Goal: Information Seeking & Learning: Understand process/instructions

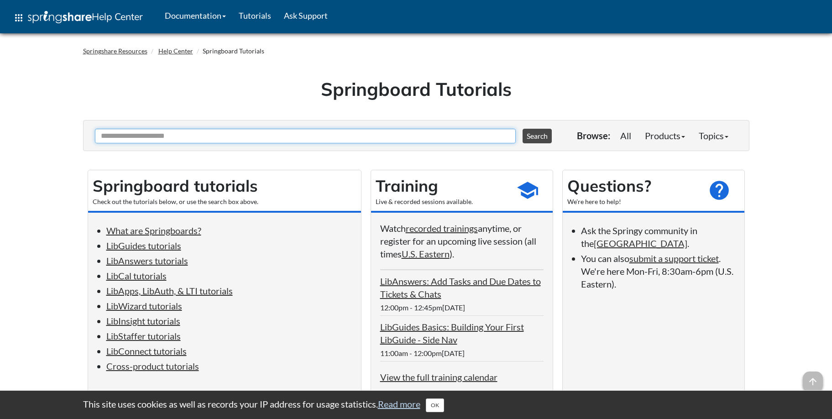
click at [198, 135] on input "Ask Another Question" at bounding box center [305, 136] width 421 height 15
paste input "**********"
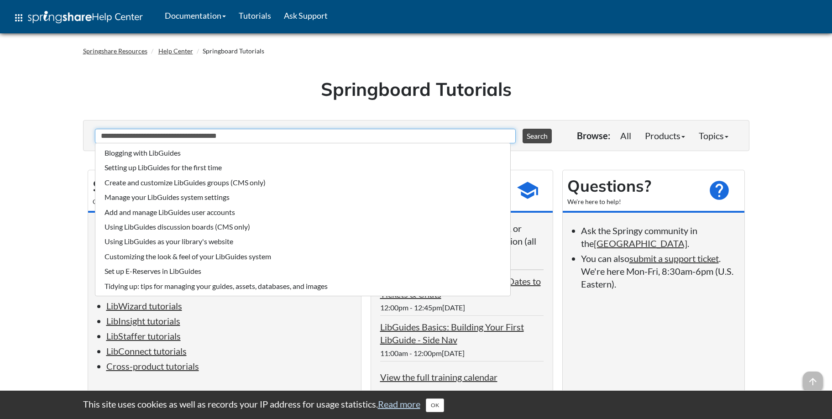
drag, startPoint x: 191, startPoint y: 136, endPoint x: 79, endPoint y: 139, distance: 111.8
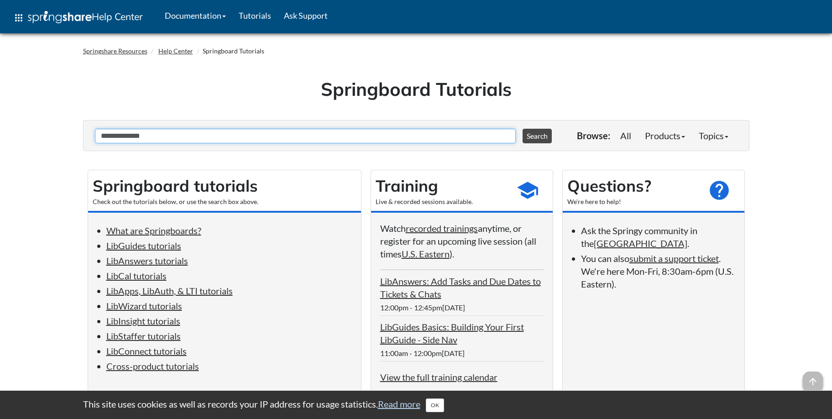
type input "**********"
click at [522, 129] on button "Search" at bounding box center [536, 136] width 29 height 15
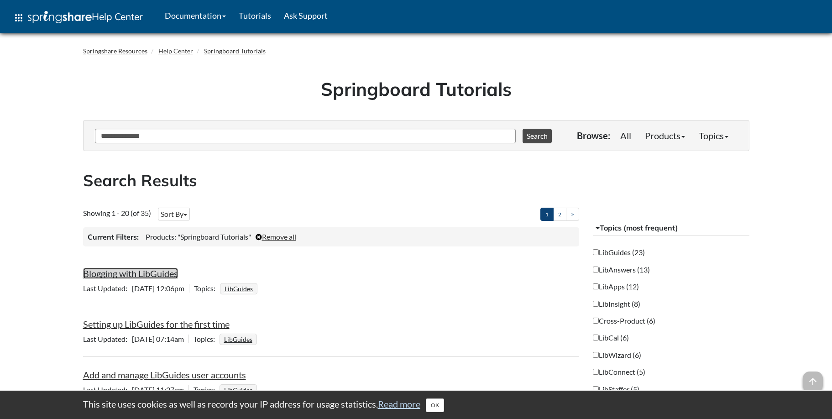
click at [145, 271] on link "Blogging with LibGuides" at bounding box center [130, 273] width 95 height 11
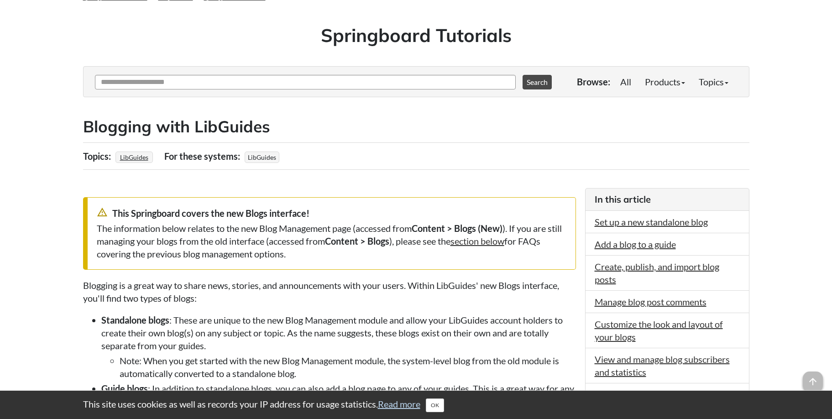
scroll to position [109, 0]
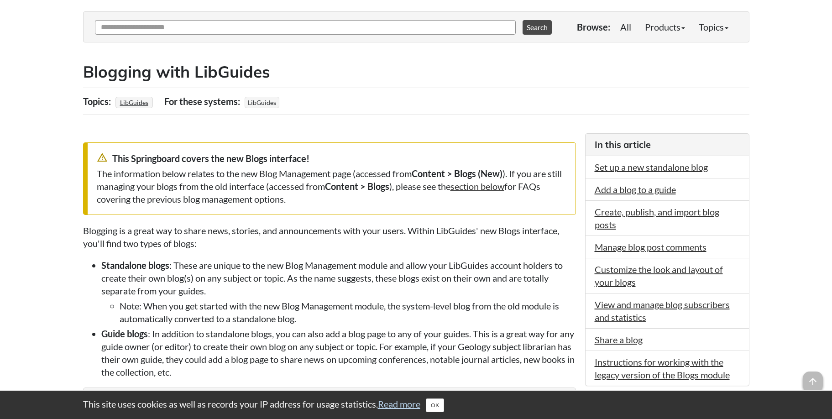
drag, startPoint x: 127, startPoint y: 162, endPoint x: 266, endPoint y: 209, distance: 146.2
click at [266, 209] on div "warning_amber This Springboard covers the new Blogs interface! The information …" at bounding box center [329, 178] width 493 height 73
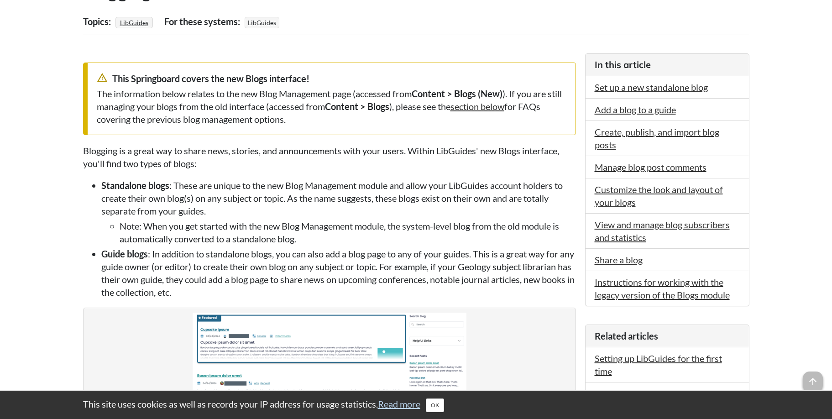
scroll to position [218, 0]
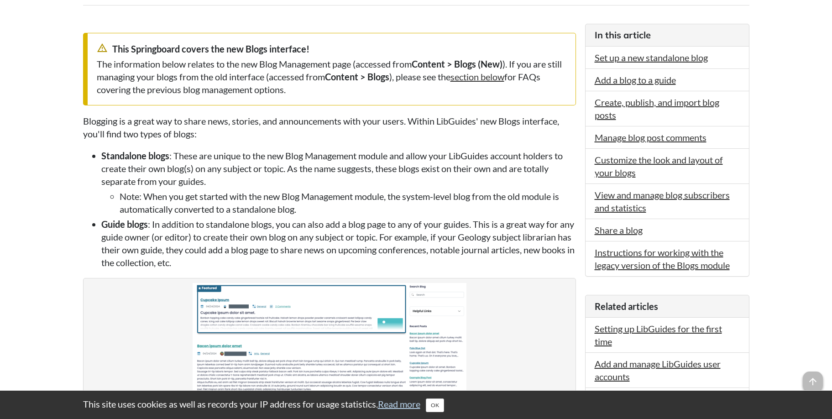
click at [237, 195] on li "Note: When you get started with the new Blog Management module, the system-leve…" at bounding box center [348, 203] width 456 height 26
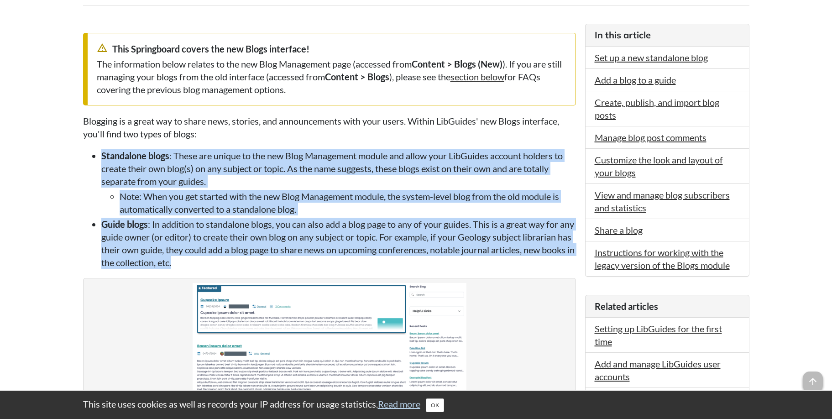
drag, startPoint x: 186, startPoint y: 142, endPoint x: 269, endPoint y: 261, distance: 145.5
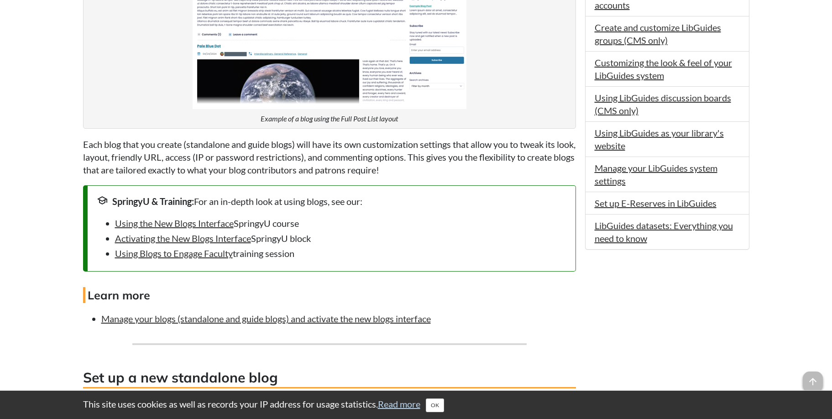
scroll to position [590, 0]
click at [183, 228] on link "Using the New Blogs Interface" at bounding box center [174, 223] width 119 height 11
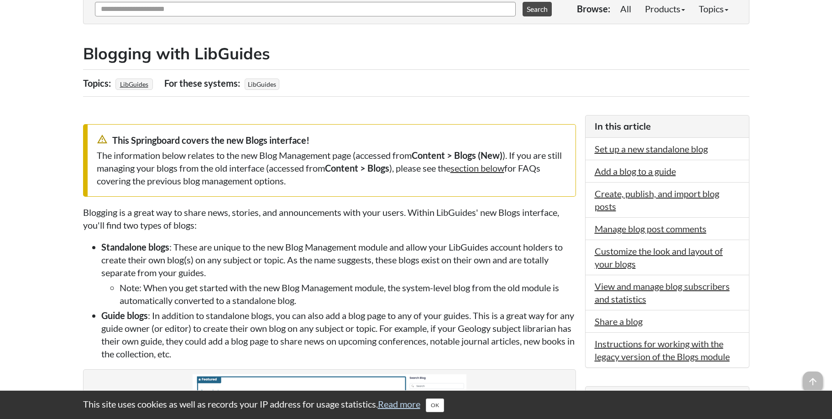
scroll to position [121, 0]
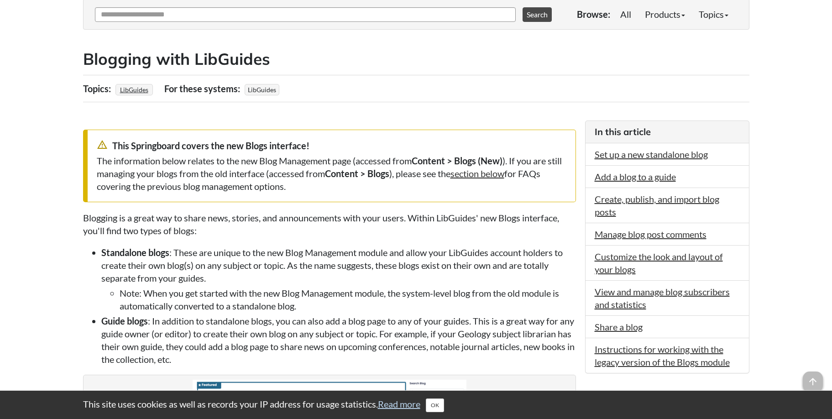
drag, startPoint x: 198, startPoint y: 146, endPoint x: 321, endPoint y: 180, distance: 127.6
click at [321, 180] on div "warning_amber This Springboard covers the new Blogs interface! The information …" at bounding box center [329, 166] width 493 height 73
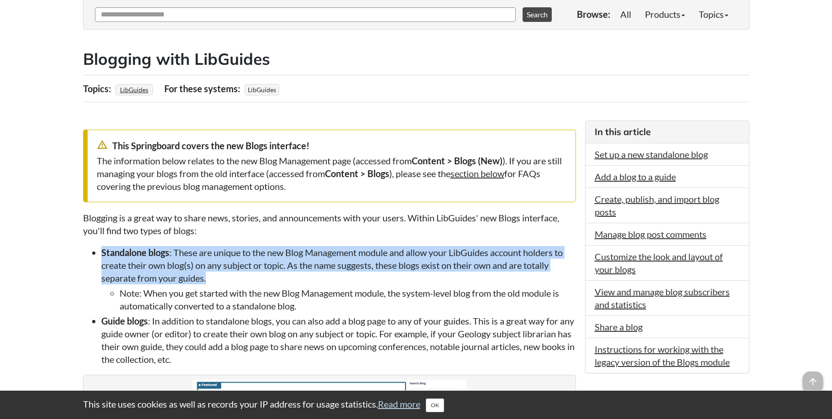
drag, startPoint x: 307, startPoint y: 227, endPoint x: 308, endPoint y: 274, distance: 46.6
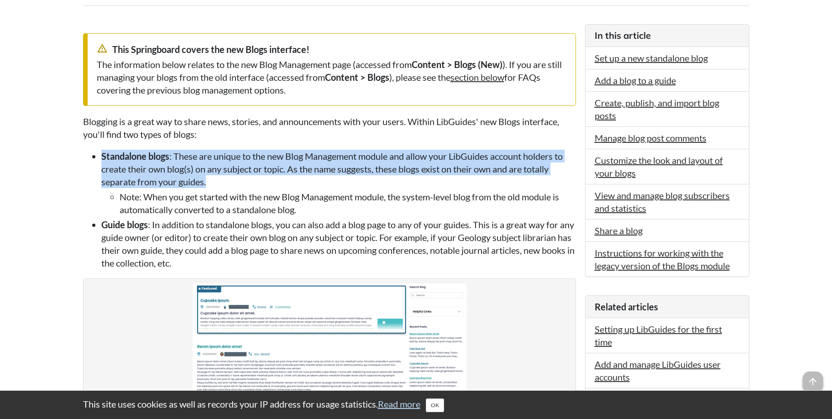
scroll to position [226, 0]
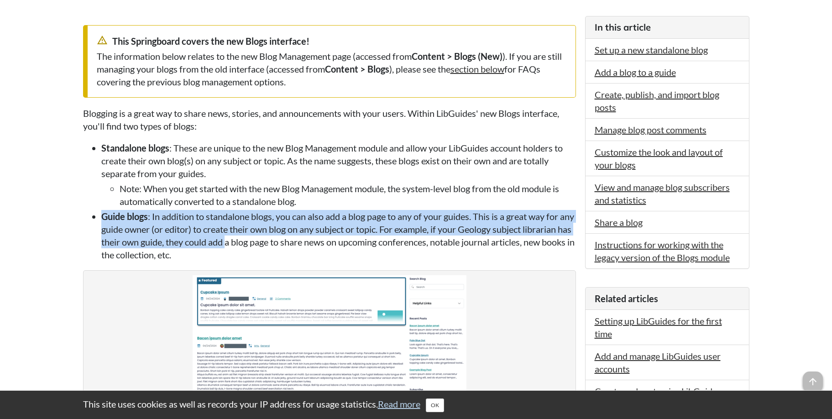
drag, startPoint x: 265, startPoint y: 211, endPoint x: 277, endPoint y: 246, distance: 37.0
click at [277, 246] on ul "Standalone blogs : These are unique to the new Blog Management module and allow…" at bounding box center [329, 201] width 493 height 120
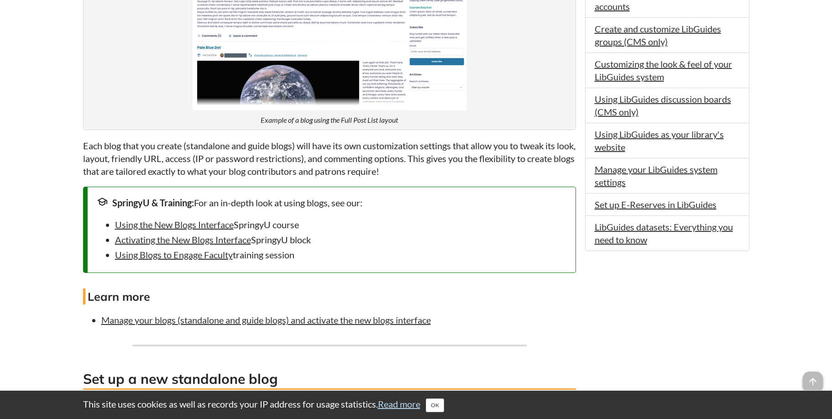
scroll to position [611, 0]
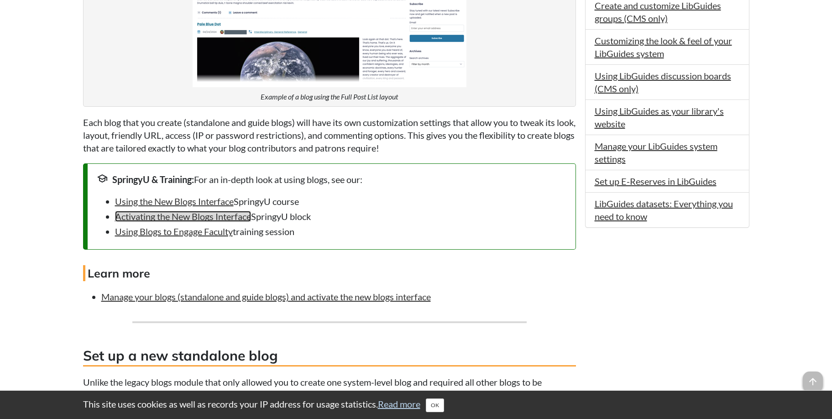
click at [225, 222] on link "Activating the New Blogs Interface" at bounding box center [183, 216] width 136 height 11
